Goal: Task Accomplishment & Management: Use online tool/utility

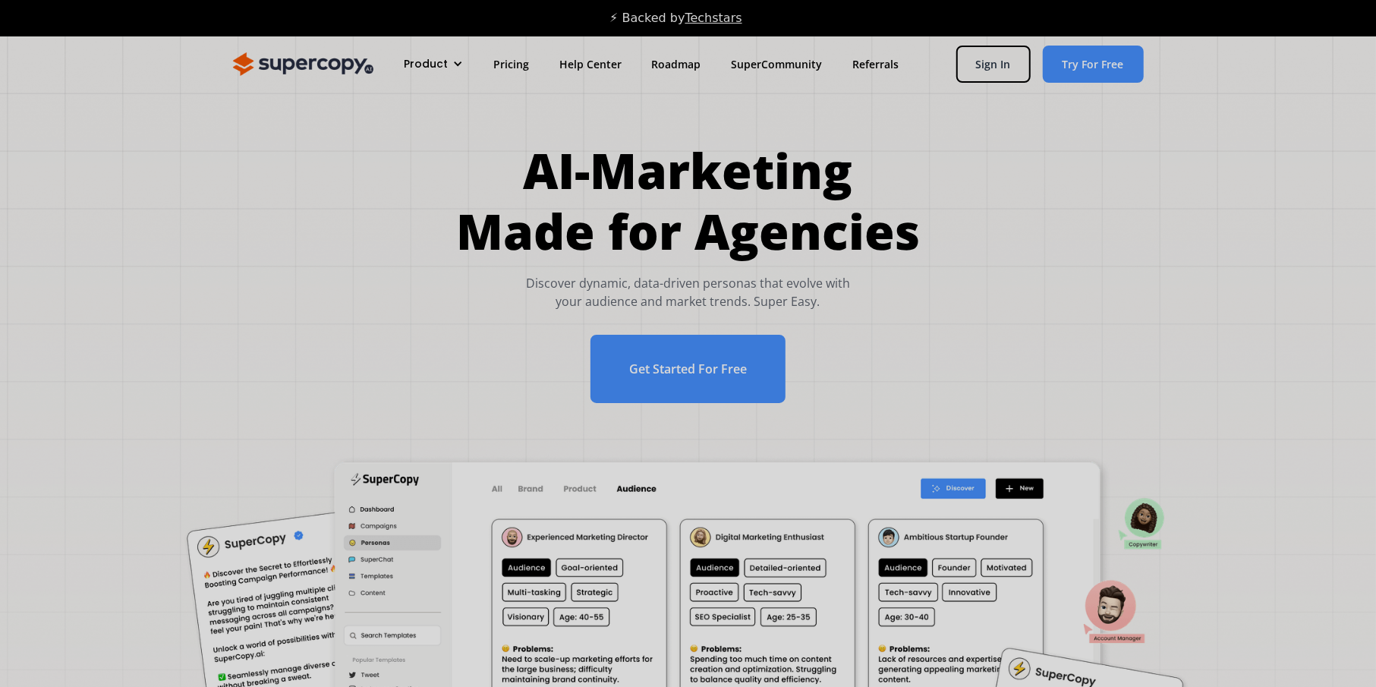
drag, startPoint x: 1386, startPoint y: 192, endPoint x: 1157, endPoint y: 30, distance: 280.9
click at [974, 68] on link "Sign In" at bounding box center [993, 64] width 74 height 37
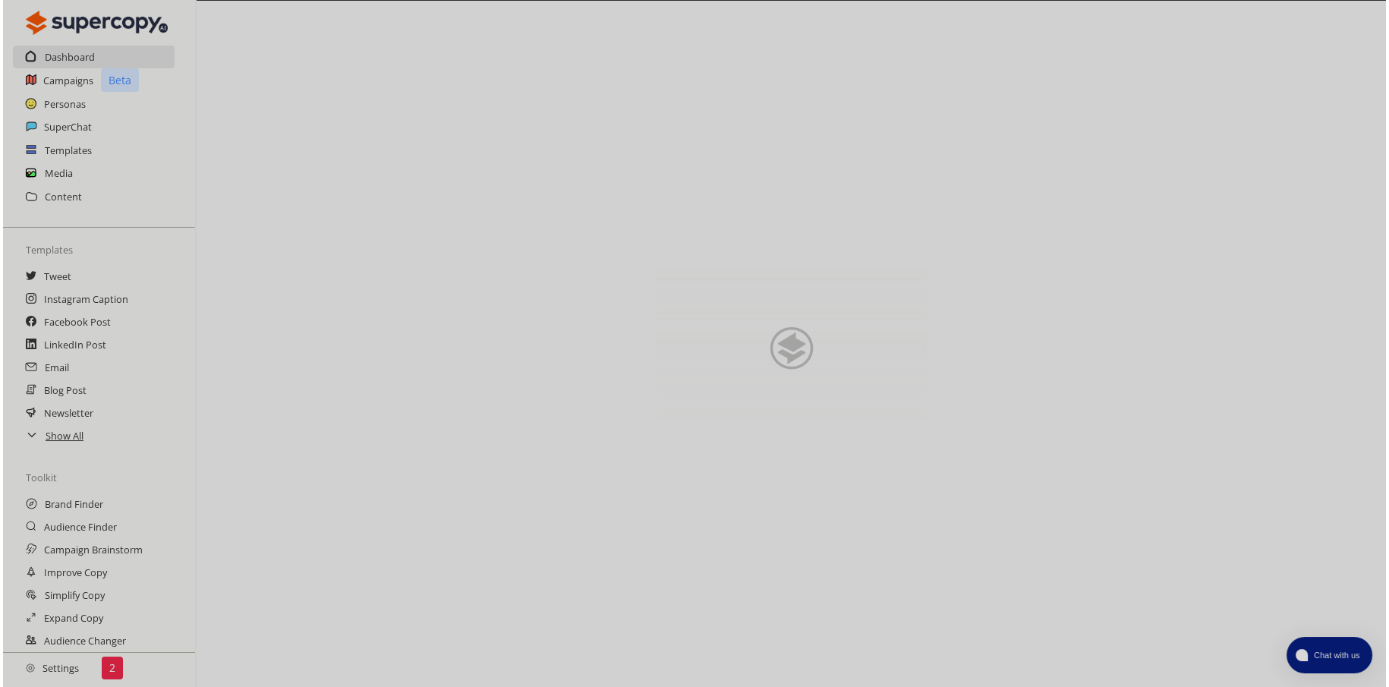
scroll to position [94, 0]
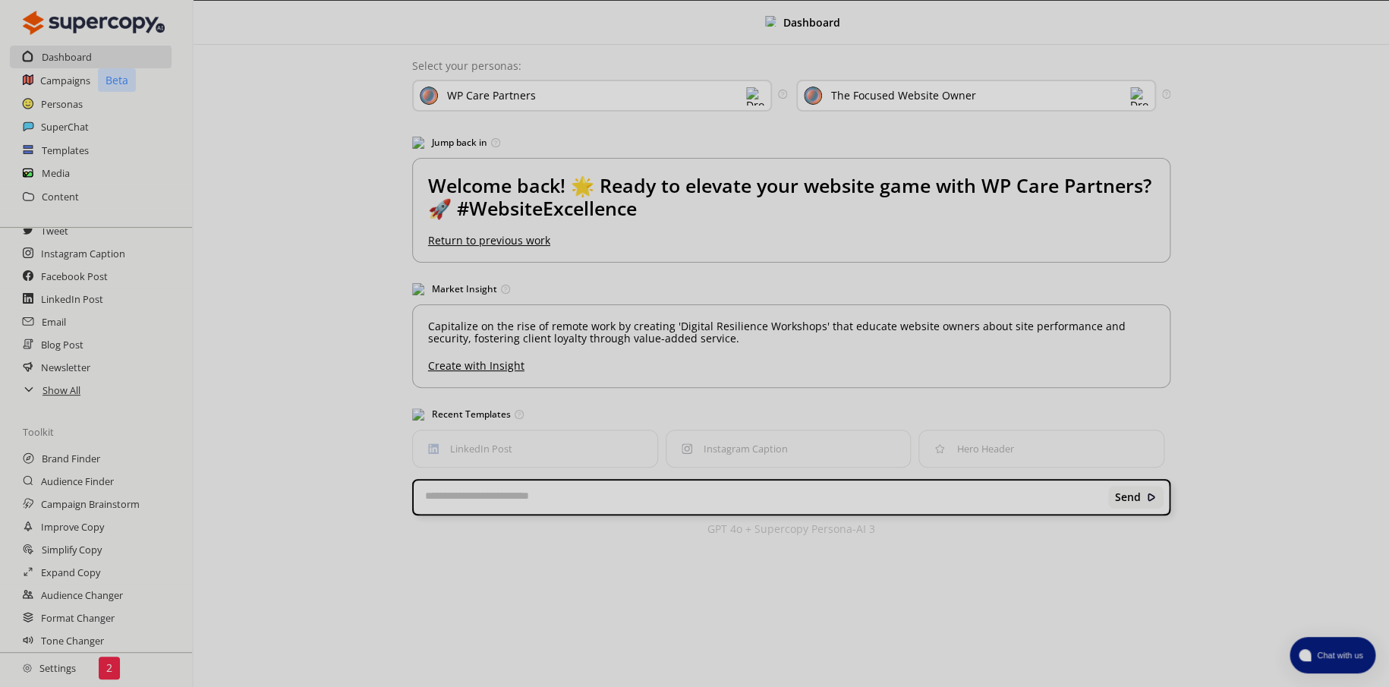
click at [751, 100] on img at bounding box center [755, 96] width 18 height 18
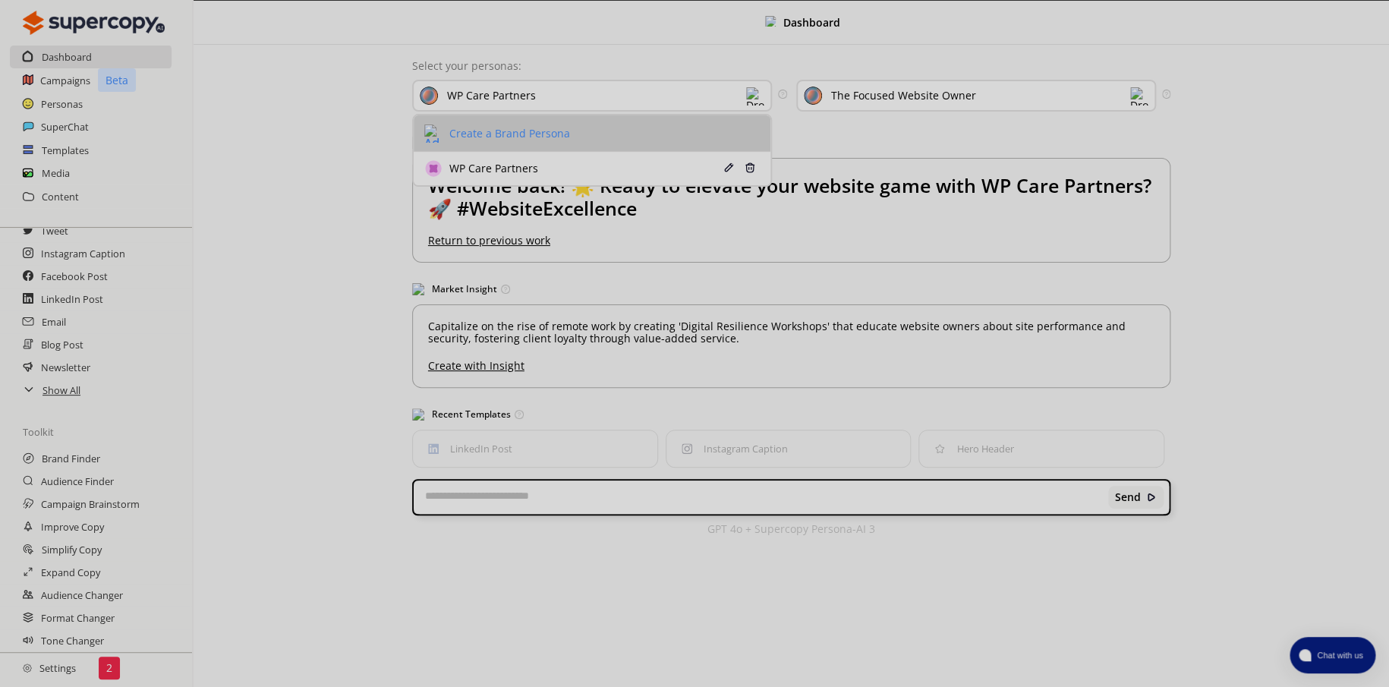
click at [536, 129] on div "Create a Brand Persona" at bounding box center [507, 133] width 124 height 12
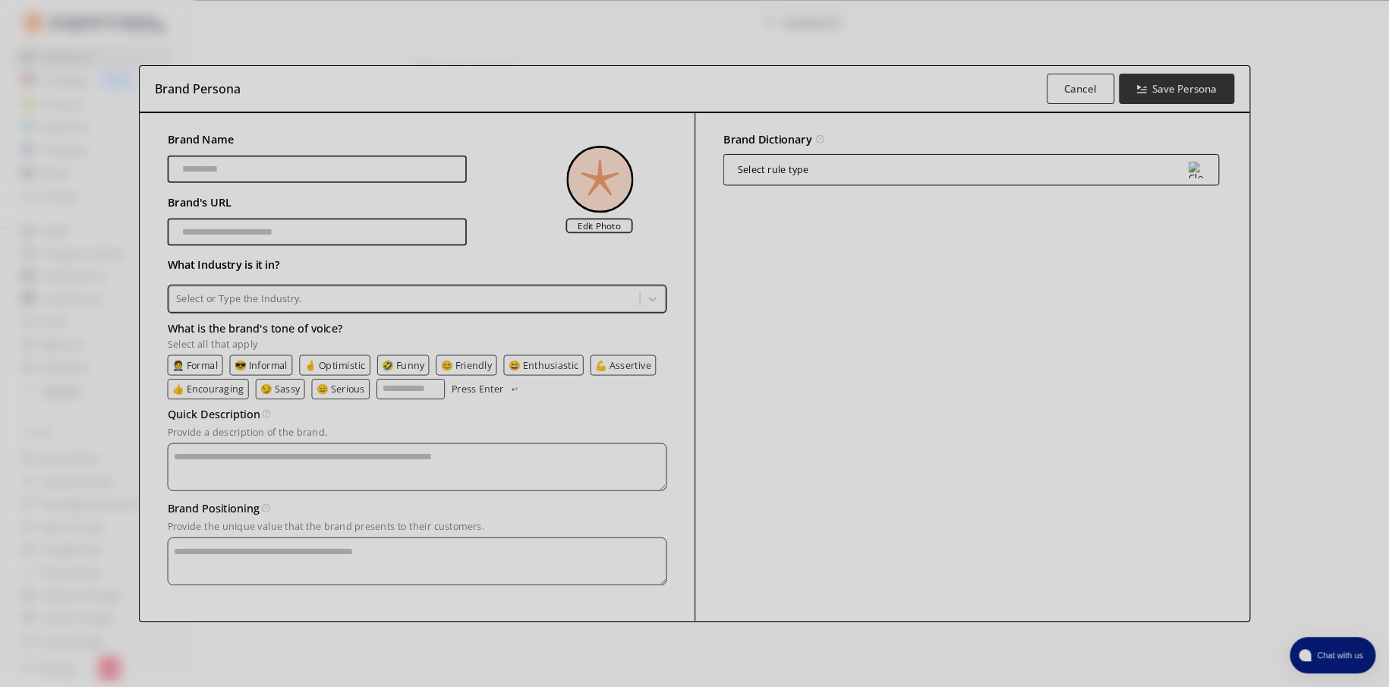
click at [1092, 82] on button "Cancel" at bounding box center [1080, 89] width 68 height 30
